Goal: Task Accomplishment & Management: Complete application form

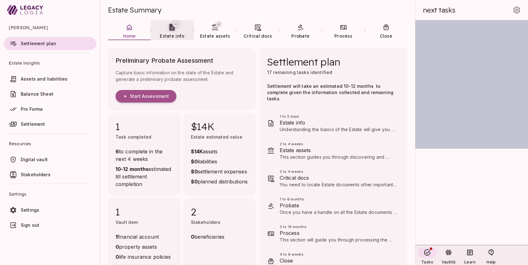
click at [172, 31] on icon at bounding box center [172, 27] width 8 height 8
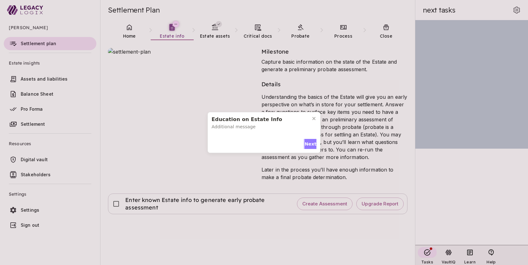
click at [310, 144] on span "Next" at bounding box center [311, 144] width 12 height 7
click at [310, 144] on span "Next" at bounding box center [311, 142] width 12 height 7
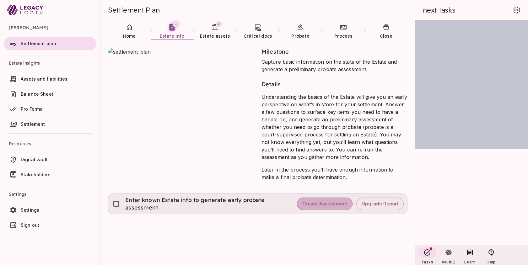
click at [323, 203] on span "Create Assessment" at bounding box center [324, 204] width 45 height 6
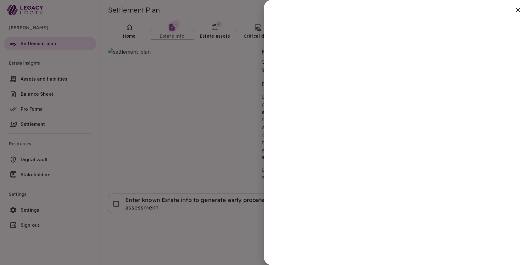
click at [225, 234] on div at bounding box center [264, 132] width 528 height 265
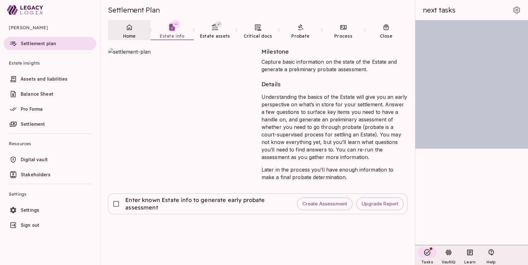
click at [130, 30] on icon at bounding box center [130, 28] width 8 height 8
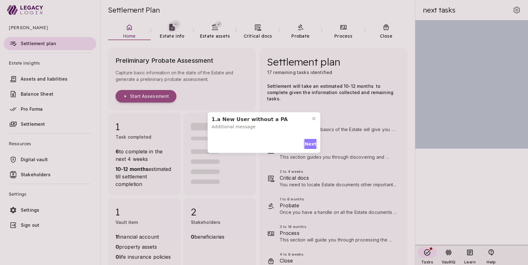
click at [306, 143] on span "Next" at bounding box center [311, 144] width 12 height 7
click at [308, 141] on span "Next" at bounding box center [311, 142] width 12 height 7
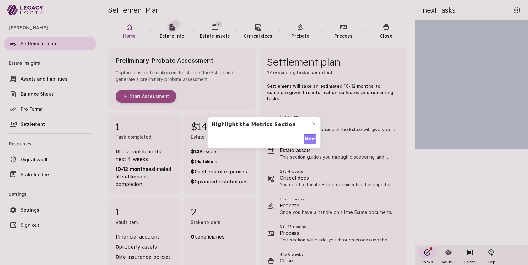
click at [308, 141] on span "Next" at bounding box center [311, 139] width 12 height 7
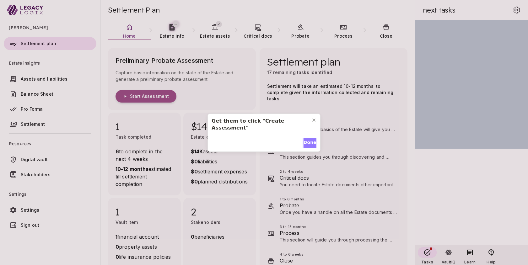
click at [310, 139] on span "Done" at bounding box center [310, 142] width 13 height 7
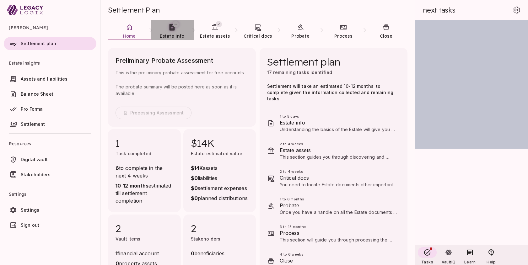
click at [173, 32] on link "Estate info" at bounding box center [172, 31] width 43 height 23
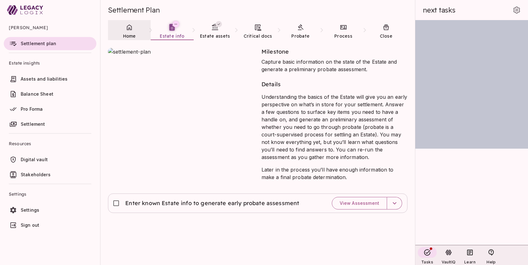
click at [132, 33] on span "Home" at bounding box center [129, 36] width 13 height 6
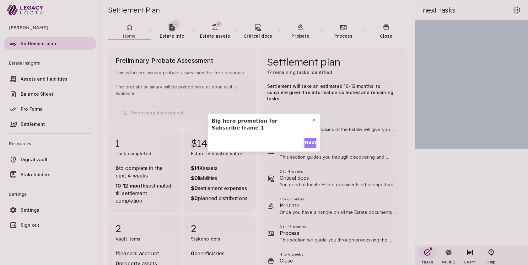
click at [310, 141] on span "Next" at bounding box center [311, 142] width 12 height 7
click at [267, 143] on span "Done" at bounding box center [267, 142] width 13 height 7
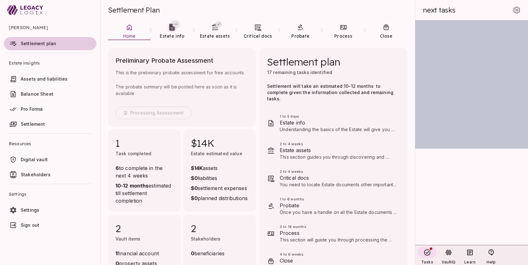
click at [53, 42] on span "Settlement plan" at bounding box center [38, 43] width 35 height 5
click at [218, 33] on span "Estate assets" at bounding box center [215, 36] width 30 height 6
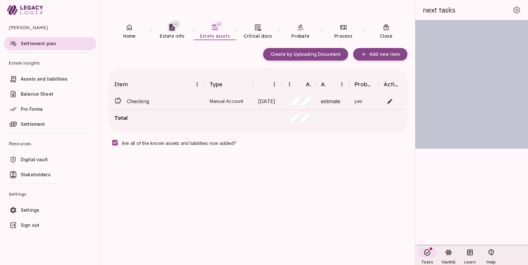
click at [44, 227] on span "Sign out" at bounding box center [57, 225] width 73 height 6
